Goal: Entertainment & Leisure: Consume media (video, audio)

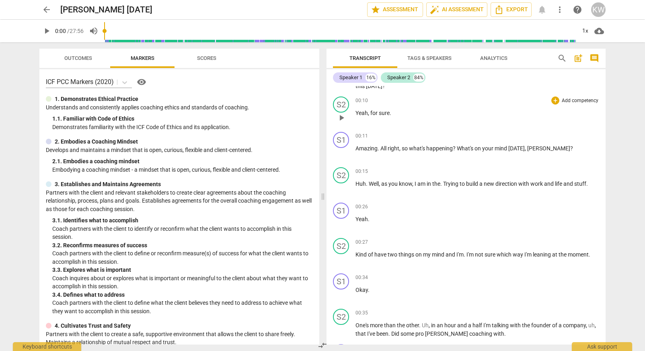
scroll to position [100, 0]
click at [342, 186] on span "play_arrow" at bounding box center [341, 187] width 10 height 10
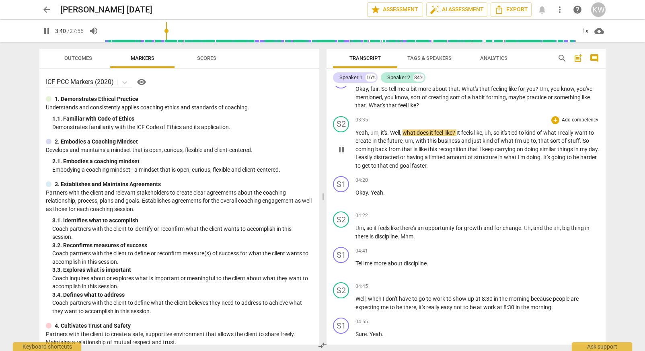
scroll to position [1057, 0]
click at [340, 234] on span "pause" at bounding box center [341, 232] width 10 height 10
click at [48, 33] on span "play_arrow" at bounding box center [47, 31] width 10 height 10
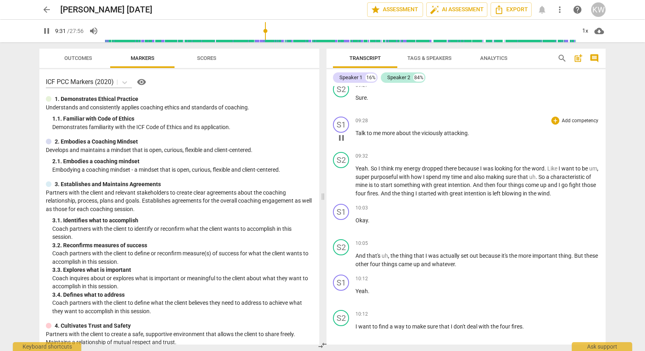
scroll to position [2222, 0]
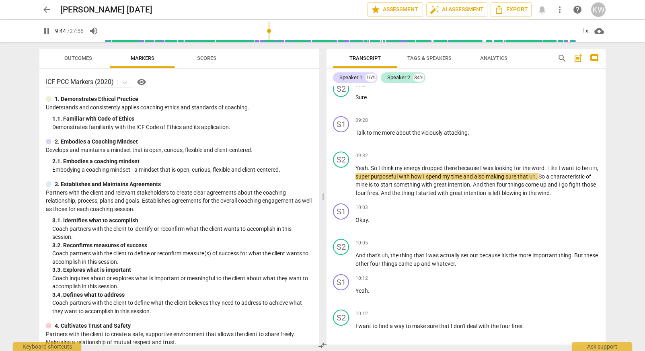
type input "585"
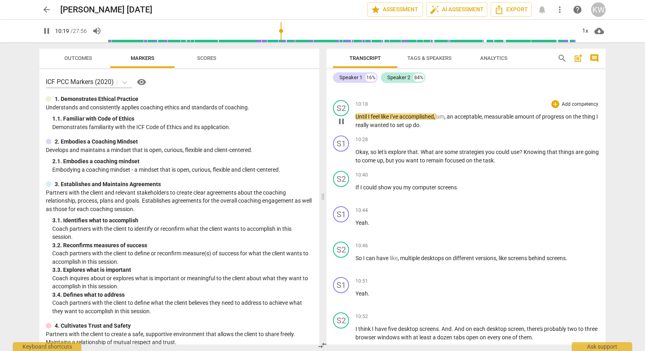
click at [342, 126] on span "pause" at bounding box center [341, 122] width 10 height 10
click at [343, 126] on span "play_arrow" at bounding box center [341, 122] width 10 height 10
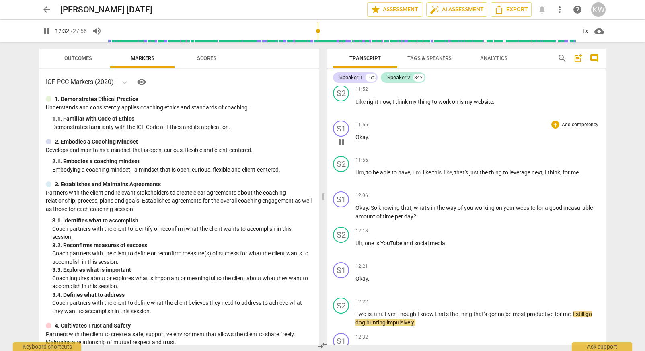
scroll to position [3155, 0]
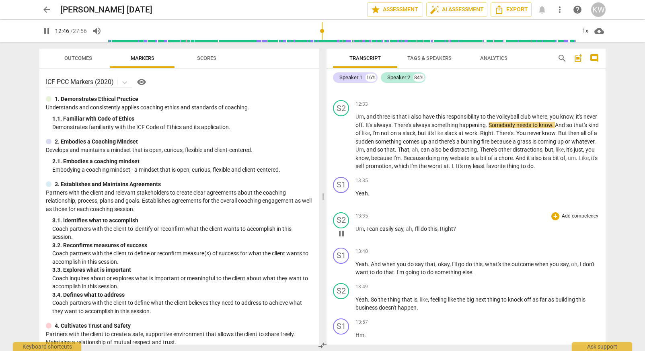
click at [342, 238] on span "pause" at bounding box center [341, 234] width 10 height 10
click at [48, 31] on span "play_arrow" at bounding box center [47, 31] width 10 height 10
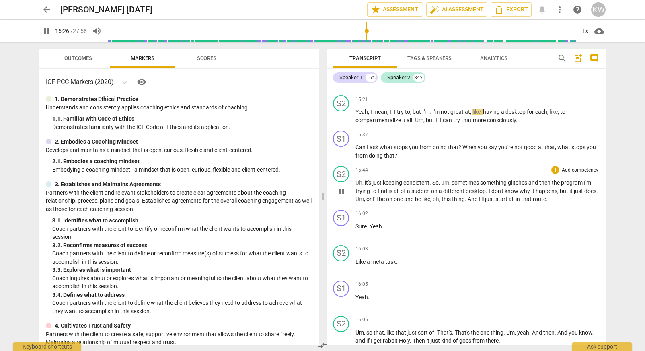
scroll to position [3863, 0]
click at [585, 30] on div "1x" at bounding box center [584, 31] width 15 height 13
click at [585, 30] on li "0.75x" at bounding box center [590, 32] width 27 height 15
click at [583, 30] on div "0.75x" at bounding box center [584, 31] width 15 height 13
click at [586, 74] on li "1.5x" at bounding box center [590, 77] width 27 height 15
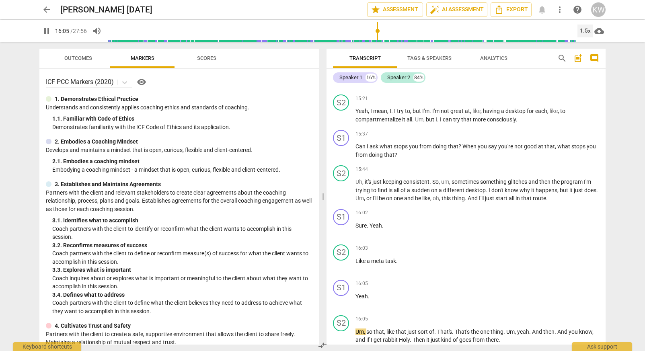
scroll to position [4121, 0]
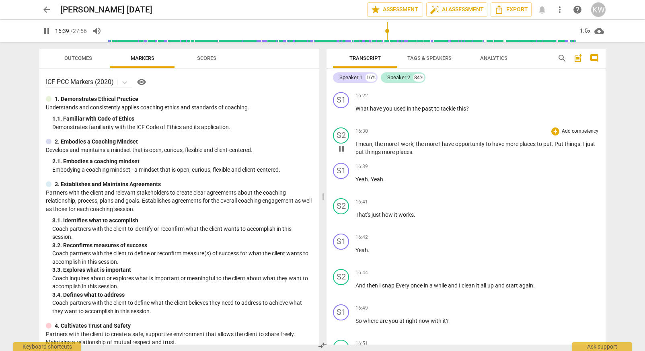
click at [341, 154] on span "pause" at bounding box center [341, 149] width 10 height 10
click at [340, 189] on span "play_arrow" at bounding box center [341, 184] width 10 height 10
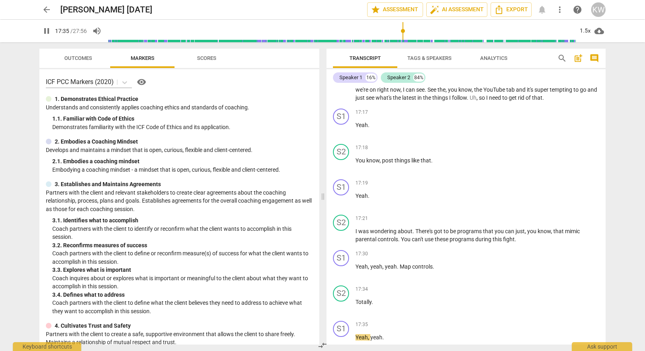
scroll to position [4668, 0]
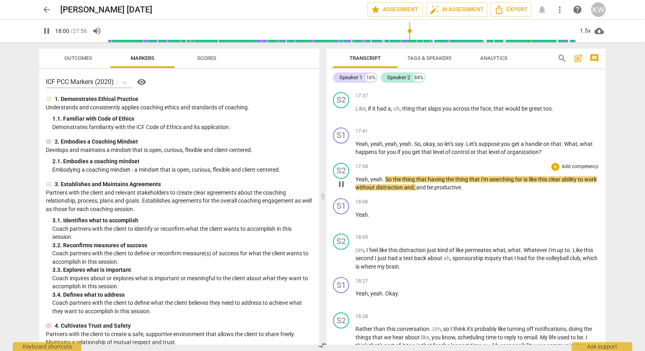
click at [341, 189] on span "pause" at bounding box center [341, 184] width 10 height 10
type input "1081"
click at [362, 78] on div "Speaker 1" at bounding box center [350, 78] width 23 height 8
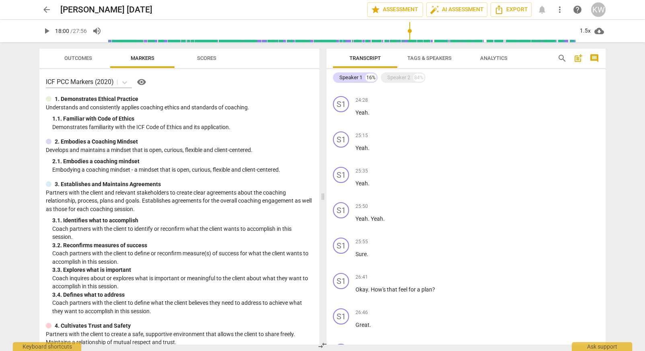
scroll to position [2845, 0]
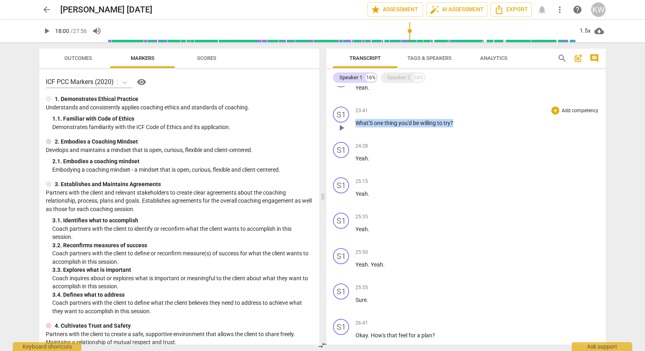
drag, startPoint x: 452, startPoint y: 123, endPoint x: 355, endPoint y: 126, distance: 96.9
click at [355, 126] on p "What'S one thing you'd be willing to try ?" at bounding box center [477, 123] width 244 height 8
copy p "What'S one thing you'd be willing to try ?"
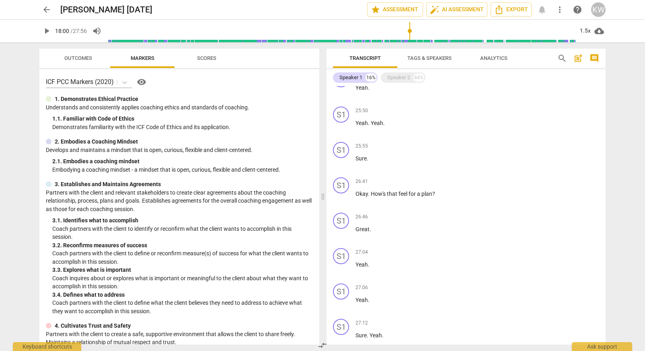
scroll to position [3128, 0]
